Goal: Information Seeking & Learning: Learn about a topic

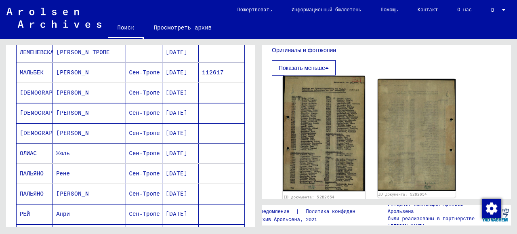
scroll to position [323, 0]
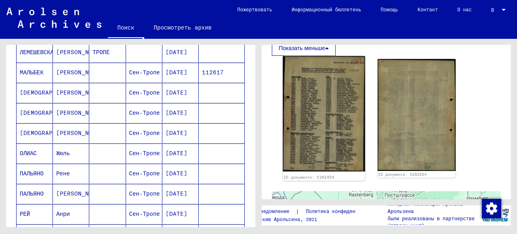
click at [320, 118] on img at bounding box center [324, 114] width 82 height 116
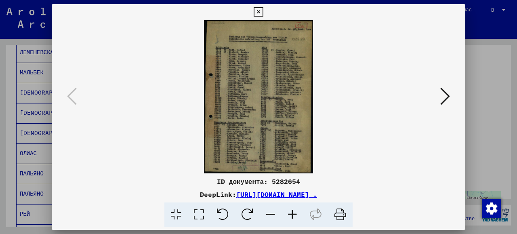
click at [275, 195] on font "[URL][DOMAIN_NAME] ." at bounding box center [276, 194] width 81 height 8
click at [263, 13] on icon at bounding box center [258, 12] width 9 height 10
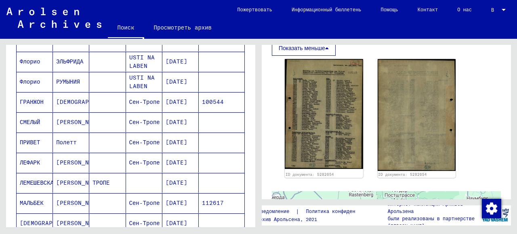
scroll to position [283, 0]
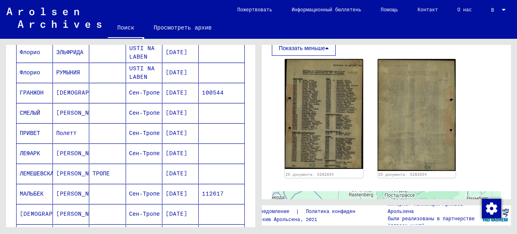
click at [68, 171] on font "[PERSON_NAME]" at bounding box center [79, 173] width 47 height 7
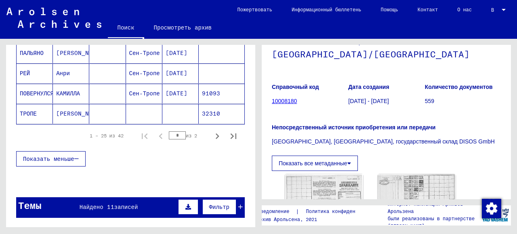
scroll to position [566, 0]
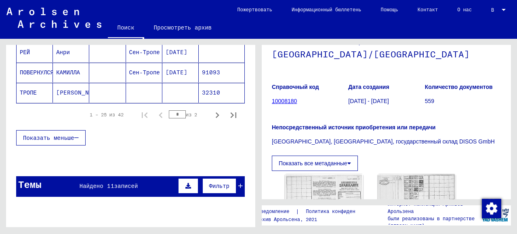
click at [85, 183] on font "Найдено 11" at bounding box center [97, 185] width 35 height 7
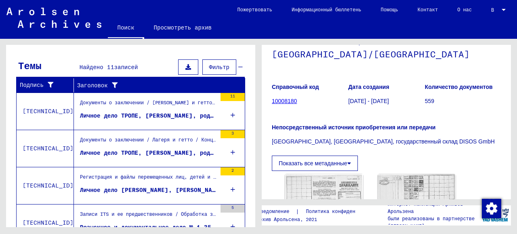
scroll to position [635, 0]
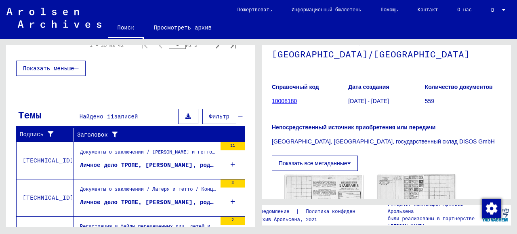
click at [114, 161] on font "Личное дело ТРОПЕ, [PERSON_NAME], родившегося 8 мая [DEMOGRAPHIC_DATA] года" at bounding box center [212, 164] width 265 height 7
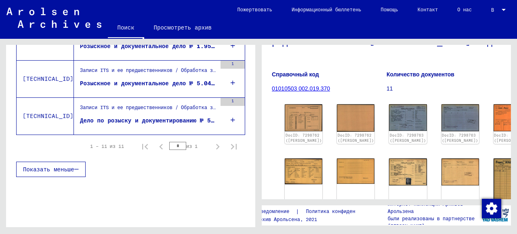
scroll to position [81, 0]
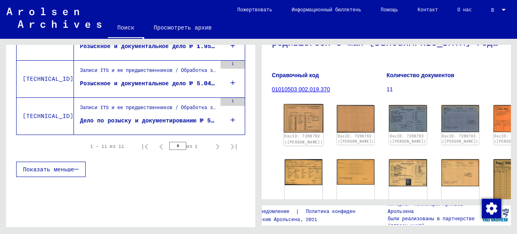
click at [293, 113] on img at bounding box center [304, 118] width 40 height 28
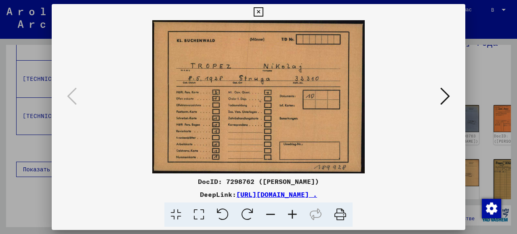
click at [446, 96] on icon at bounding box center [445, 95] width 10 height 19
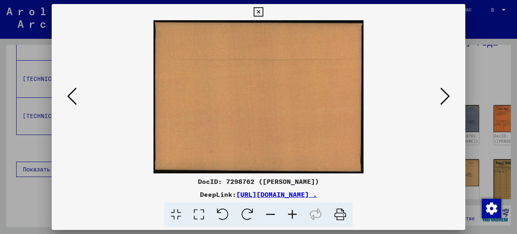
click at [446, 96] on icon at bounding box center [445, 95] width 10 height 19
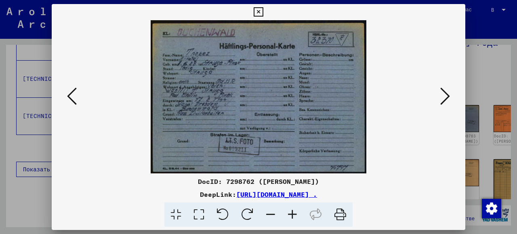
click at [446, 96] on icon at bounding box center [445, 95] width 10 height 19
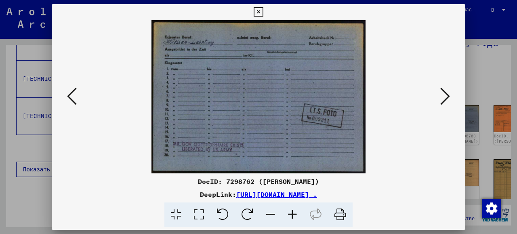
click at [441, 96] on icon at bounding box center [445, 95] width 10 height 19
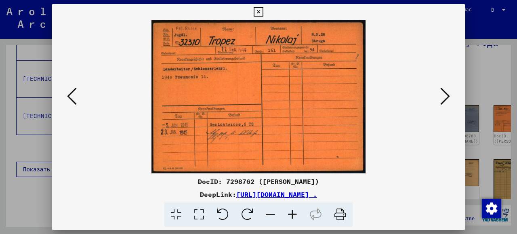
click at [444, 98] on icon at bounding box center [445, 95] width 10 height 19
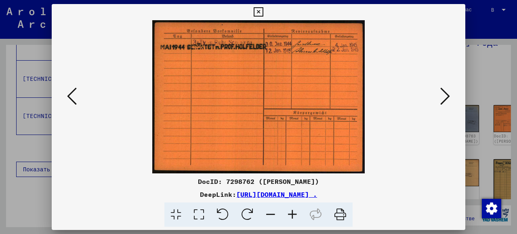
click at [445, 97] on icon at bounding box center [445, 95] width 10 height 19
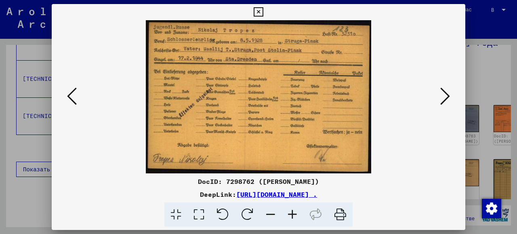
click at [444, 97] on icon at bounding box center [445, 95] width 10 height 19
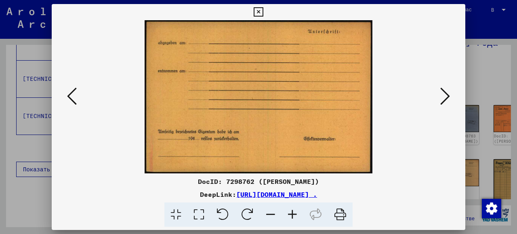
click at [444, 99] on icon at bounding box center [445, 95] width 10 height 19
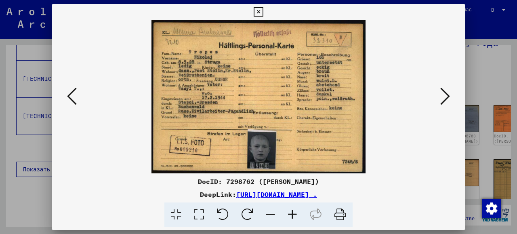
click at [442, 96] on icon at bounding box center [445, 95] width 10 height 19
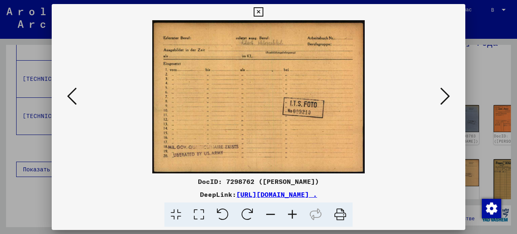
click at [446, 99] on icon at bounding box center [445, 95] width 10 height 19
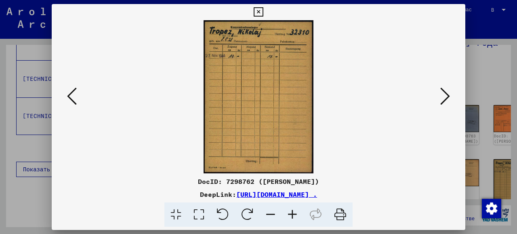
click at [442, 94] on icon at bounding box center [445, 95] width 10 height 19
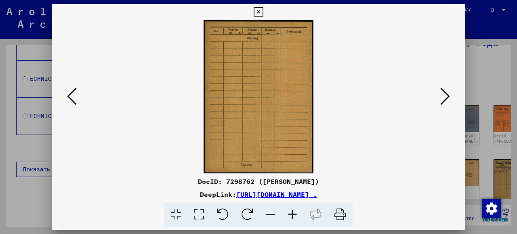
click at [444, 94] on icon at bounding box center [445, 95] width 10 height 19
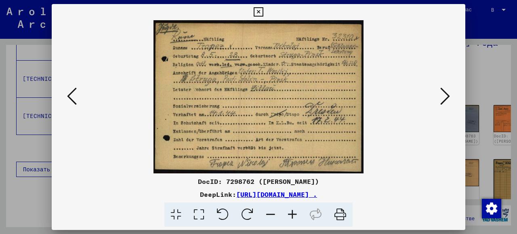
click at [441, 95] on icon at bounding box center [445, 95] width 10 height 19
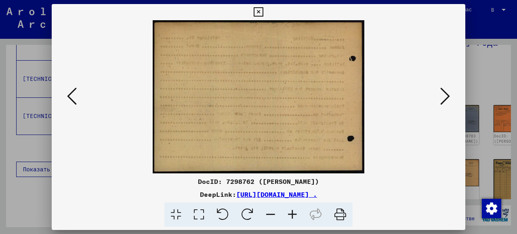
click at [445, 91] on icon at bounding box center [445, 95] width 10 height 19
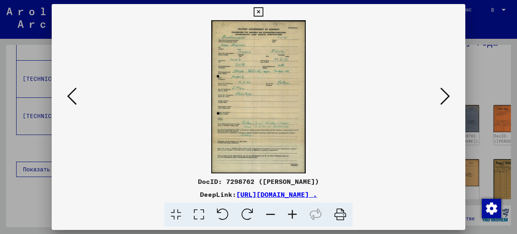
click at [441, 98] on icon at bounding box center [445, 95] width 10 height 19
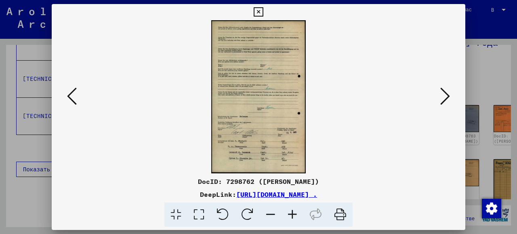
click at [442, 96] on icon at bounding box center [445, 95] width 10 height 19
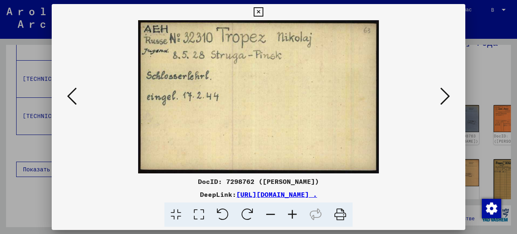
click at [441, 95] on icon at bounding box center [445, 95] width 10 height 19
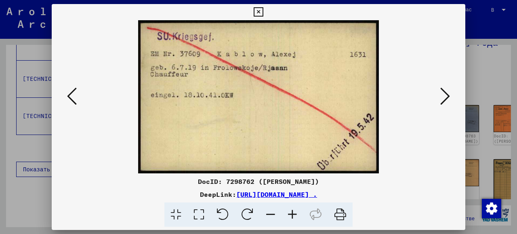
click at [445, 98] on icon at bounding box center [445, 95] width 10 height 19
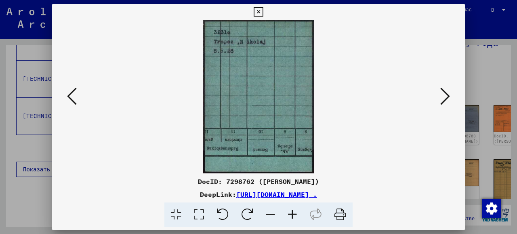
click at [446, 97] on icon at bounding box center [445, 95] width 10 height 19
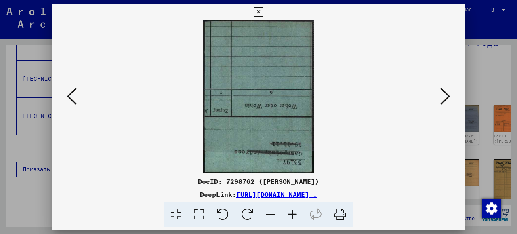
click at [441, 97] on icon at bounding box center [445, 95] width 10 height 19
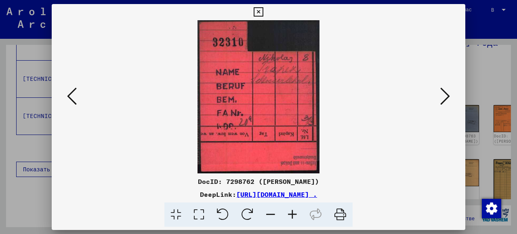
click at [441, 95] on icon at bounding box center [445, 95] width 10 height 19
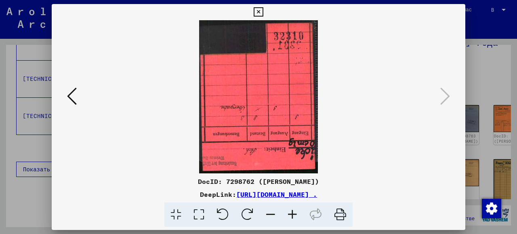
drag, startPoint x: 442, startPoint y: 93, endPoint x: 435, endPoint y: 91, distance: 7.4
click at [442, 93] on icon at bounding box center [445, 95] width 10 height 19
click at [263, 13] on icon at bounding box center [258, 12] width 9 height 10
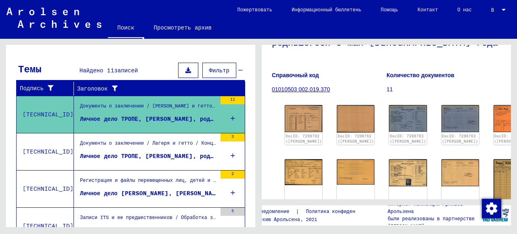
scroll to position [121, 0]
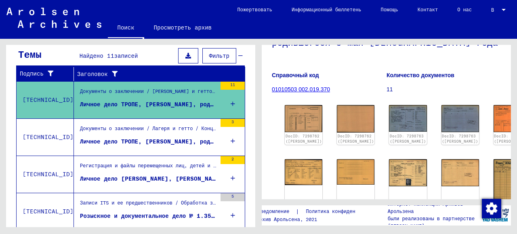
click at [108, 141] on font "Личное дело ТРОПЕ, [PERSON_NAME], родившегося 25 ноября [DEMOGRAPHIC_DATA] г." at bounding box center [216, 141] width 272 height 7
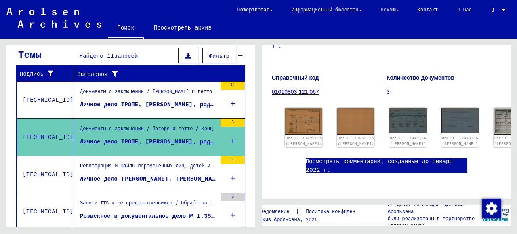
scroll to position [81, 0]
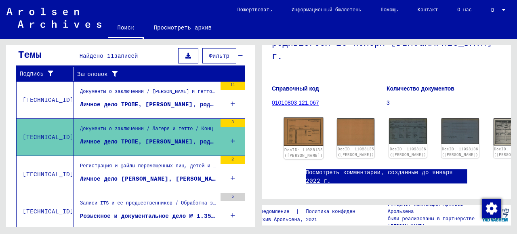
click at [296, 118] on img at bounding box center [304, 132] width 40 height 28
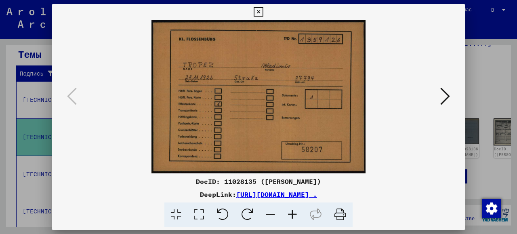
drag, startPoint x: 459, startPoint y: 11, endPoint x: 448, endPoint y: 22, distance: 15.7
click at [263, 11] on icon at bounding box center [258, 12] width 9 height 10
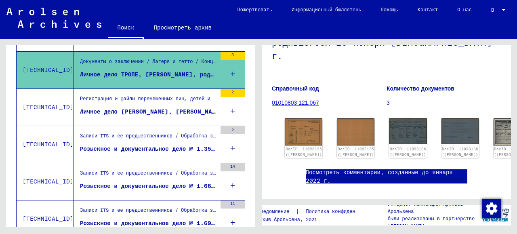
scroll to position [202, 0]
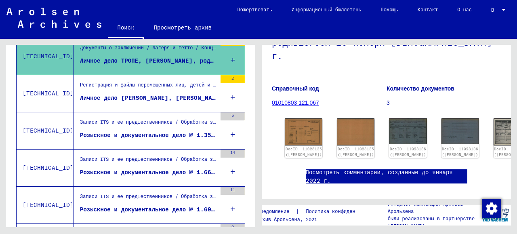
click at [103, 131] on font "Розыскное и документальное дело № 1.359.126 в отношении ТРОПЕ, [PERSON_NAME], р…" at bounding box center [253, 134] width 347 height 7
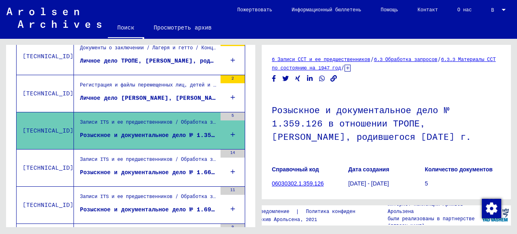
click at [107, 169] on font "Розыскное и документальное дело № 1.665.367 на имя [PERSON_NAME], [PERSON_NAME]…" at bounding box center [272, 171] width 385 height 7
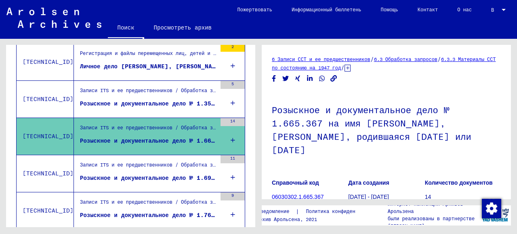
scroll to position [242, 0]
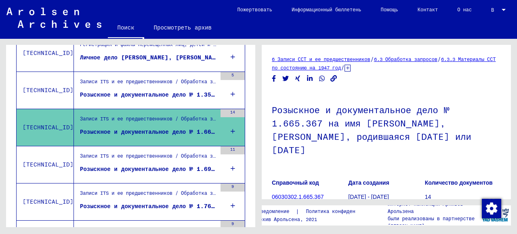
click at [108, 167] on font "Розыскное и документальное дело № 1.690.018 в отношении [PERSON_NAME], [PERSON_…" at bounding box center [288, 168] width 417 height 7
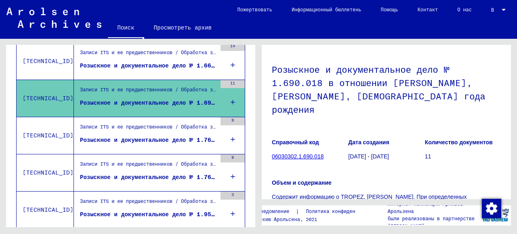
scroll to position [323, 0]
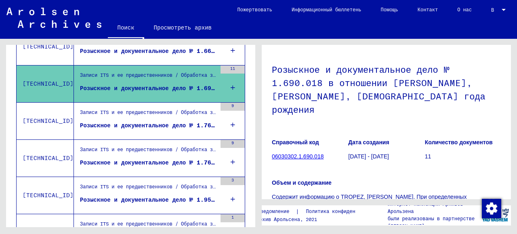
click at [120, 122] on font "Розыскное и документальное дело № 1.765.433 в отношении ТРОПЕ, [GEOGRAPHIC_DATA…" at bounding box center [240, 125] width 320 height 7
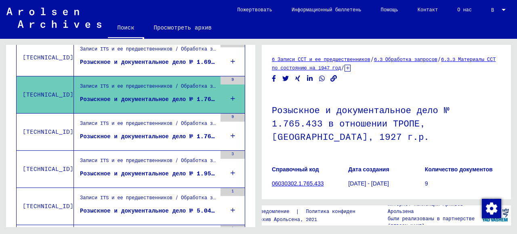
scroll to position [364, 0]
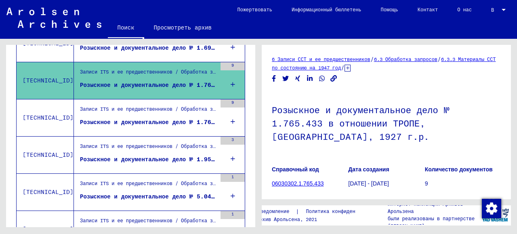
click at [108, 118] on font "Розыскное и документальное дело № 1.767.915 на Дульскую ОЛЬГУ, 1923 г.р." at bounding box center [205, 121] width 251 height 7
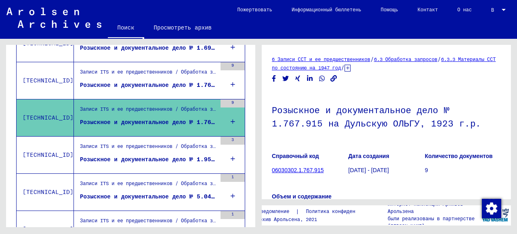
click at [110, 155] on div "Розыскное и документальное дело № 1.959.066 на имя [PERSON_NAME], АНАСТАССИИ, р…" at bounding box center [148, 159] width 137 height 8
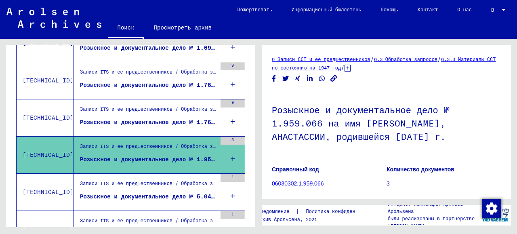
click at [105, 184] on div "Записи ITS и ее предшественников / Обработка запросов / Материалы ITS по состоя…" at bounding box center [148, 185] width 137 height 11
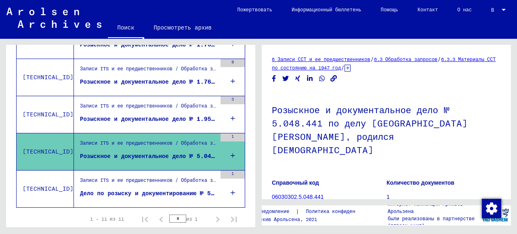
scroll to position [444, 0]
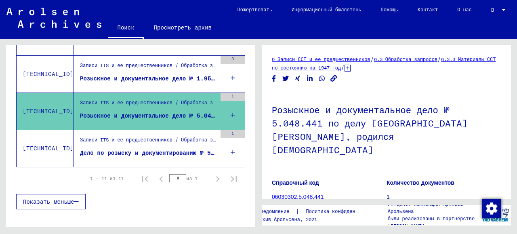
click at [112, 149] on font "Дело по розыску и документированию № 5.049.295 в отношении ТРОПЕ, ГАЛИНЫ" at bounding box center [204, 152] width 249 height 7
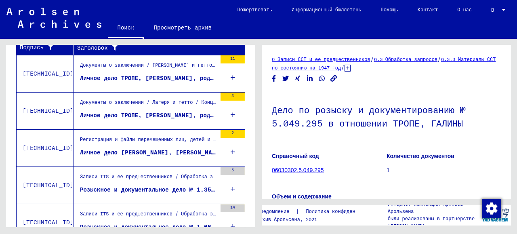
scroll to position [162, 0]
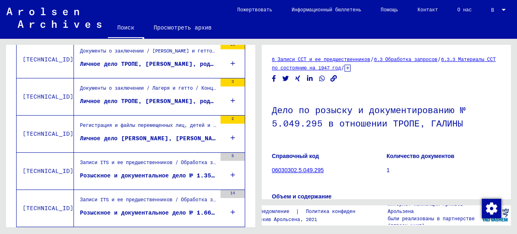
drag, startPoint x: 132, startPoint y: 100, endPoint x: 105, endPoint y: 100, distance: 27.1
click at [105, 100] on font "Личное дело ТРОПЕ, [PERSON_NAME], родившегося 25 ноября [DEMOGRAPHIC_DATA] г." at bounding box center [216, 100] width 272 height 7
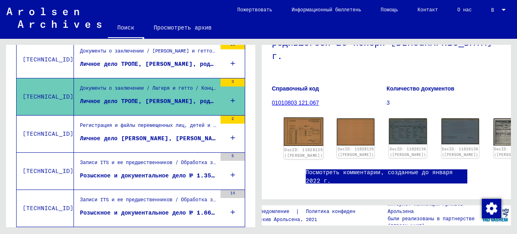
click at [299, 118] on img at bounding box center [304, 132] width 40 height 28
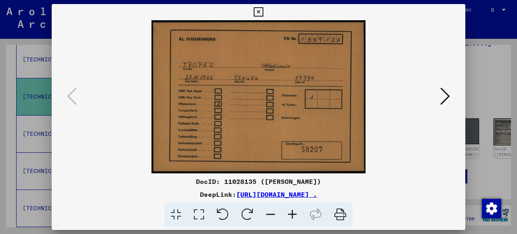
click at [447, 97] on icon at bounding box center [445, 95] width 10 height 19
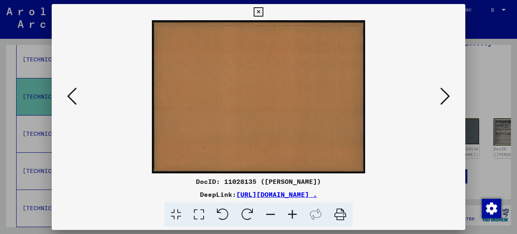
click at [446, 97] on icon at bounding box center [445, 95] width 10 height 19
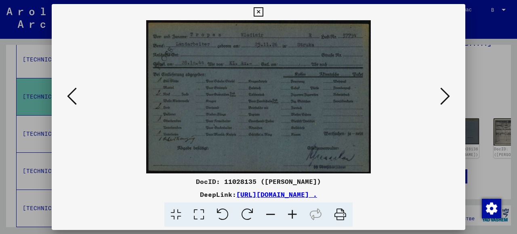
click at [446, 97] on icon at bounding box center [445, 95] width 10 height 19
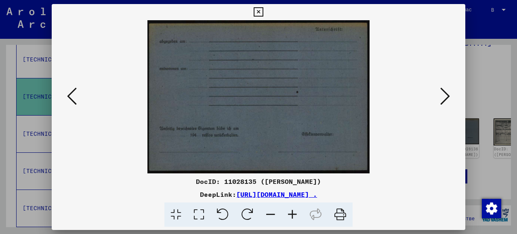
click at [446, 97] on icon at bounding box center [445, 95] width 10 height 19
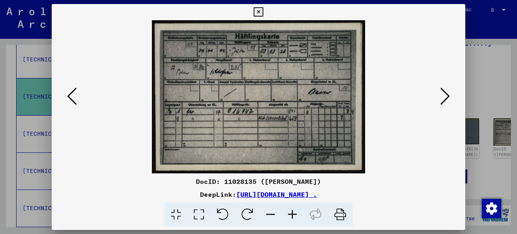
click at [446, 97] on icon at bounding box center [445, 95] width 10 height 19
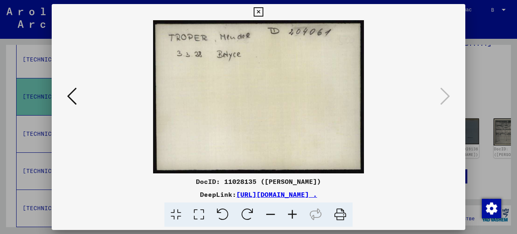
click at [446, 97] on icon at bounding box center [445, 95] width 10 height 19
click at [442, 100] on icon at bounding box center [445, 95] width 10 height 19
click at [68, 93] on icon at bounding box center [72, 95] width 10 height 19
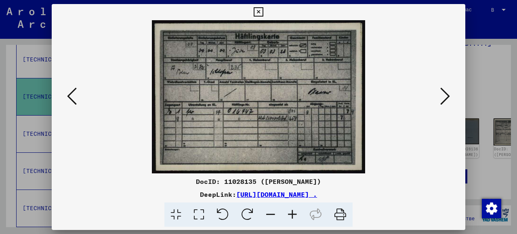
click at [67, 93] on icon at bounding box center [72, 95] width 10 height 19
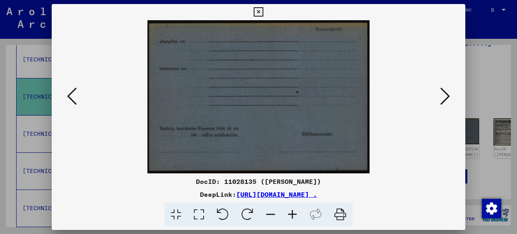
click at [65, 91] on button at bounding box center [72, 96] width 15 height 23
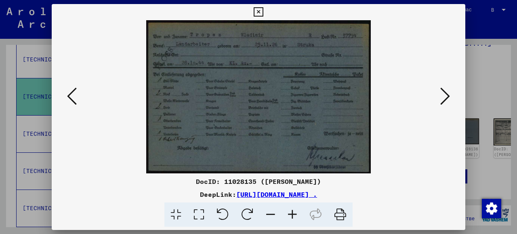
click at [63, 90] on div at bounding box center [259, 96] width 414 height 153
click at [263, 14] on icon at bounding box center [258, 12] width 9 height 10
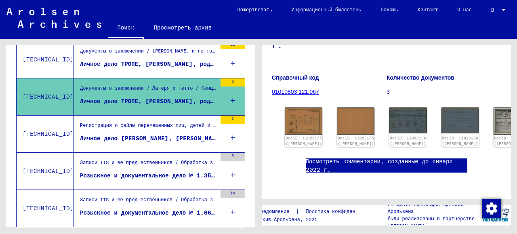
scroll to position [162, 0]
click at [132, 63] on font "Личное дело ТРОПЕ, [PERSON_NAME], родившегося 8 мая [DEMOGRAPHIC_DATA] года" at bounding box center [212, 63] width 265 height 7
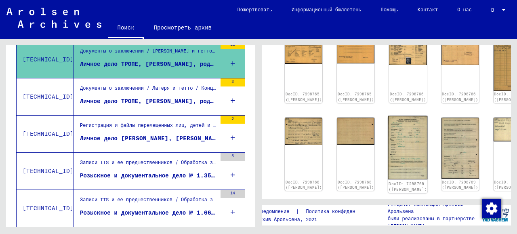
scroll to position [323, 0]
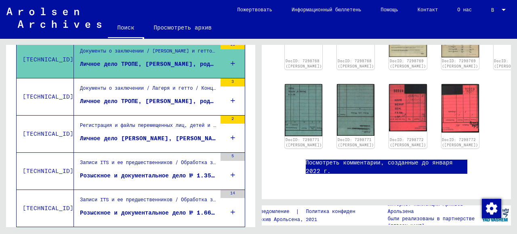
click at [358, 159] on font "Посмотреть комментарии, созданные до января 2022 г." at bounding box center [379, 167] width 147 height 16
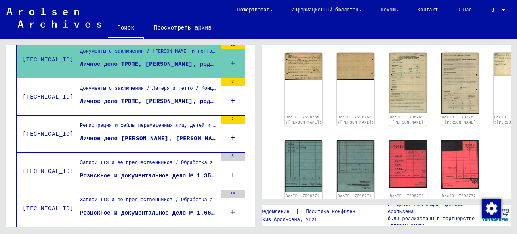
scroll to position [242, 0]
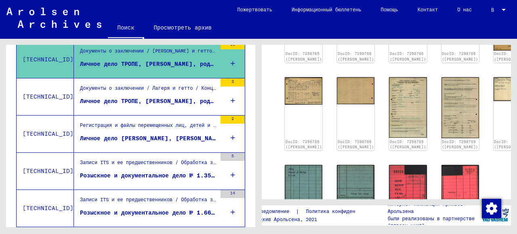
click at [141, 168] on div "Записи ITS и ее предшественников / Обработка запросов / Материалы ITS по состоя…" at bounding box center [148, 164] width 137 height 11
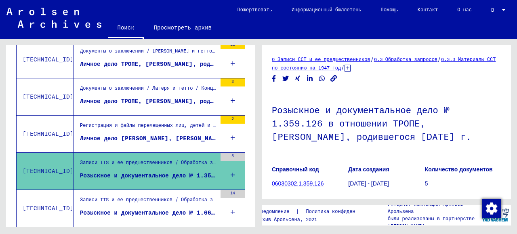
click at [128, 204] on div "Записи ITS и ее предшественников / Обработка запросов / Материалы ITS по состоя…" at bounding box center [148, 201] width 137 height 11
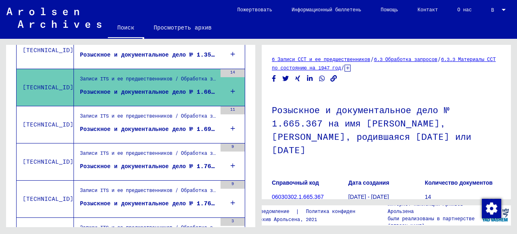
scroll to position [285, 0]
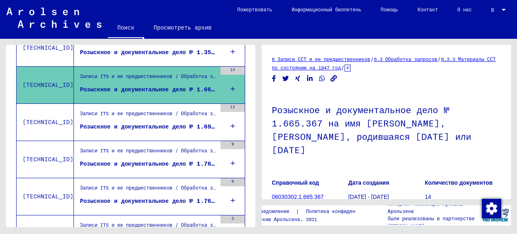
click at [151, 124] on font "Розыскное и документальное дело № 1.690.018 в отношении [PERSON_NAME], [PERSON_…" at bounding box center [288, 126] width 417 height 7
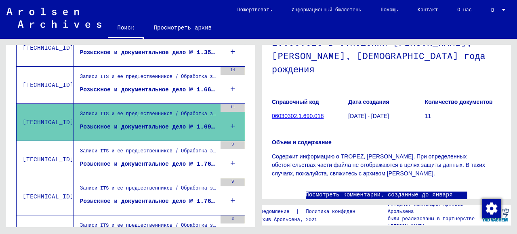
scroll to position [121, 0]
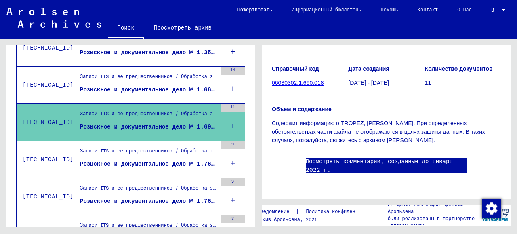
click at [350, 157] on link "Посмотреть комментарии, созданные до января 2022 г." at bounding box center [387, 165] width 162 height 17
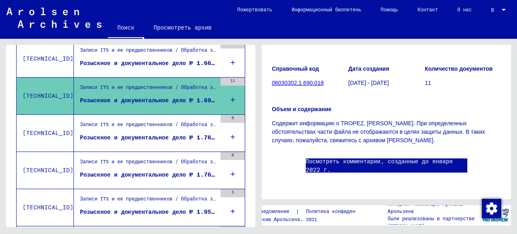
scroll to position [325, 0]
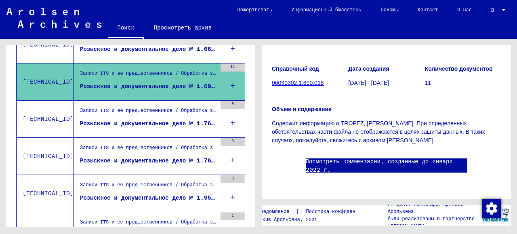
click at [123, 120] on font "Розыскное и документальное дело № 1.765.433 в отношении ТРОПЕ, [GEOGRAPHIC_DATA…" at bounding box center [240, 123] width 320 height 7
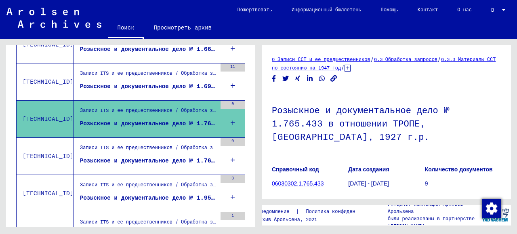
click at [124, 154] on figure "Записи ITS и ее предшественников / Обработка запросов / Материалы ITS по состоя…" at bounding box center [148, 150] width 137 height 12
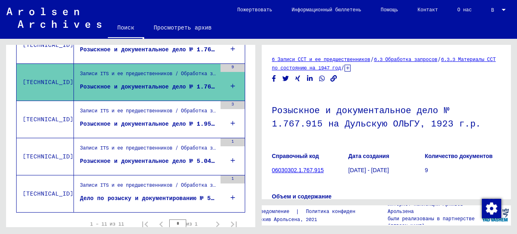
scroll to position [406, 0]
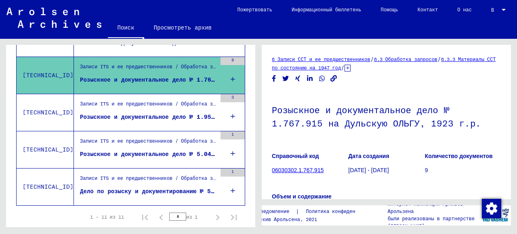
click at [127, 113] on font "Розыскное и документальное дело № 1.959.066 на имя [PERSON_NAME], АНАСТАССИИ, р…" at bounding box center [251, 116] width 343 height 7
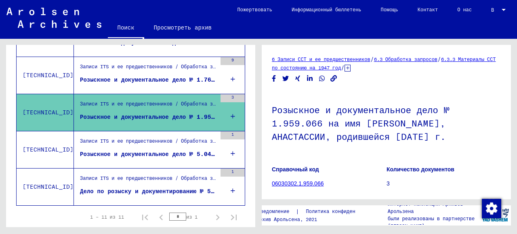
click at [122, 150] on div "Розыскное и документальное дело № 5.048.441 по делу [GEOGRAPHIC_DATA][PERSON_NA…" at bounding box center [148, 154] width 137 height 8
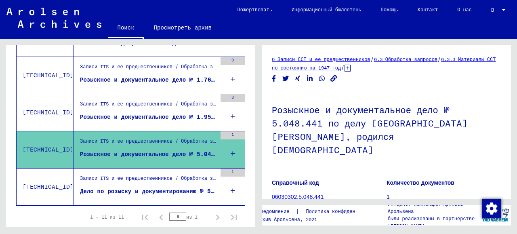
click at [126, 190] on font "Дело по розыску и документированию № 5.049.295 в отношении ТРОПЕ, ГАЛИНЫ" at bounding box center [204, 190] width 249 height 7
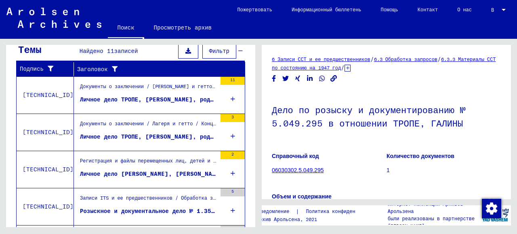
scroll to position [113, 0]
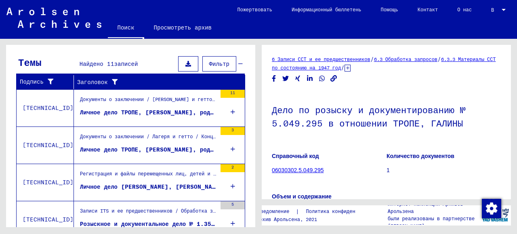
click at [127, 112] on font "Личное дело ТРОПЕ, [PERSON_NAME], родившегося 8 мая [DEMOGRAPHIC_DATA] года" at bounding box center [212, 112] width 265 height 7
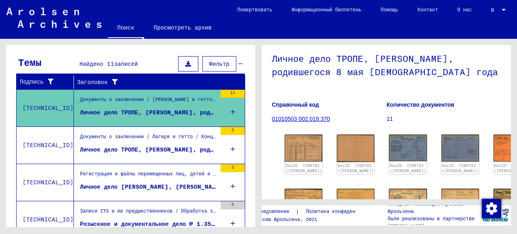
scroll to position [132, 0]
